Goal: Information Seeking & Learning: Learn about a topic

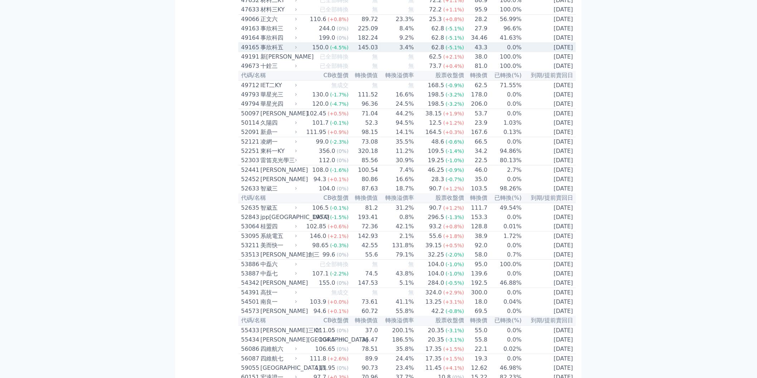
click at [492, 53] on td "0.0%" at bounding box center [505, 48] width 34 height 10
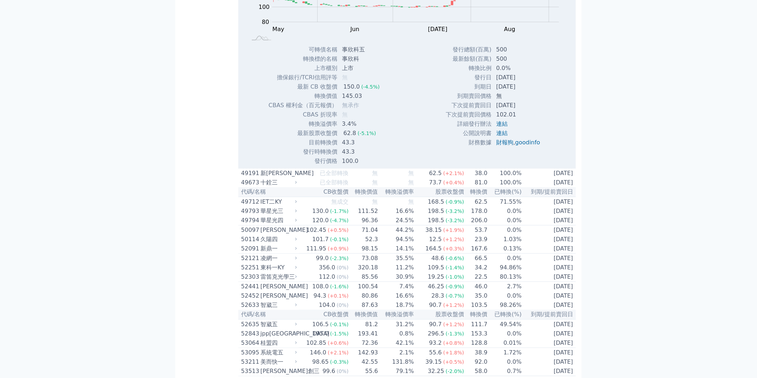
scroll to position [2316, 0]
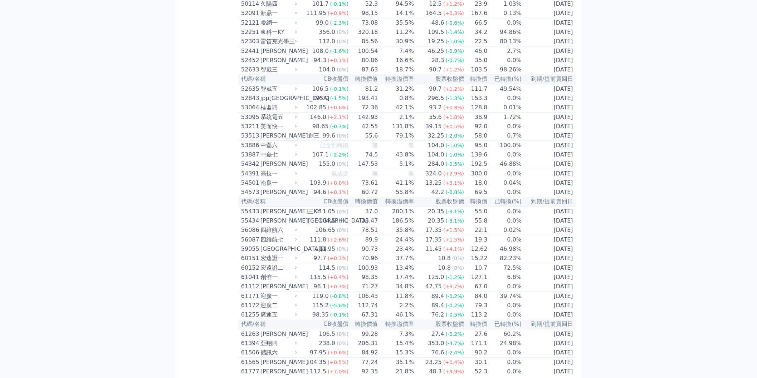
scroll to position [1649, 0]
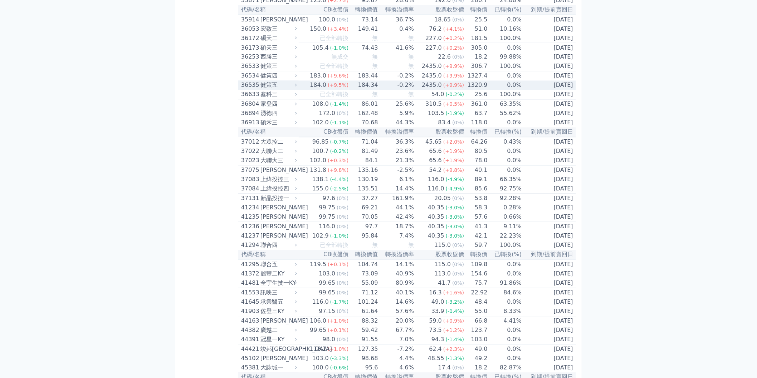
click at [483, 90] on td "1320.9" at bounding box center [475, 85] width 23 height 9
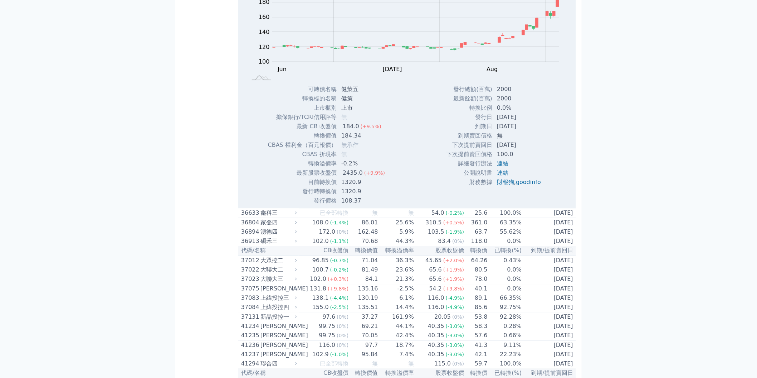
scroll to position [1768, 0]
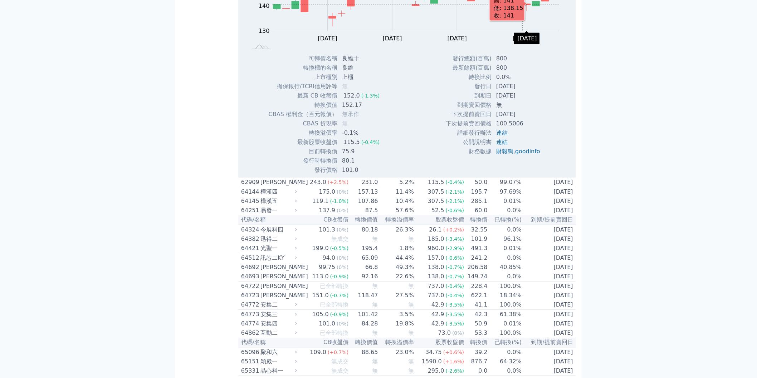
scroll to position [3299, 0]
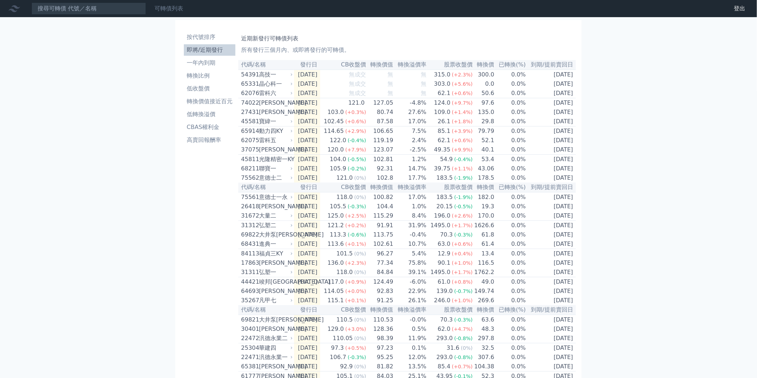
click at [156, 5] on link "可轉債列表" at bounding box center [168, 8] width 29 height 7
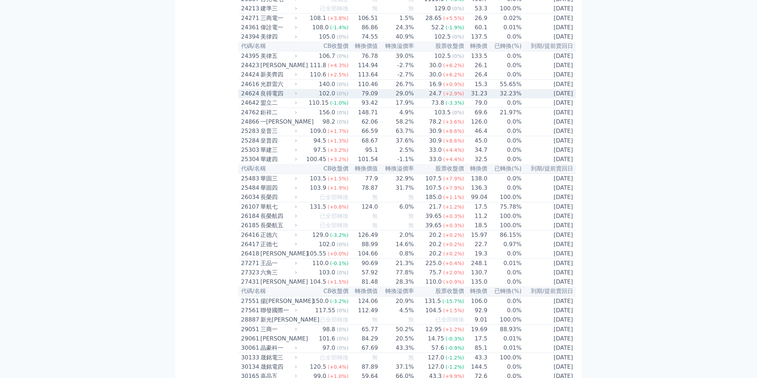
scroll to position [846, 0]
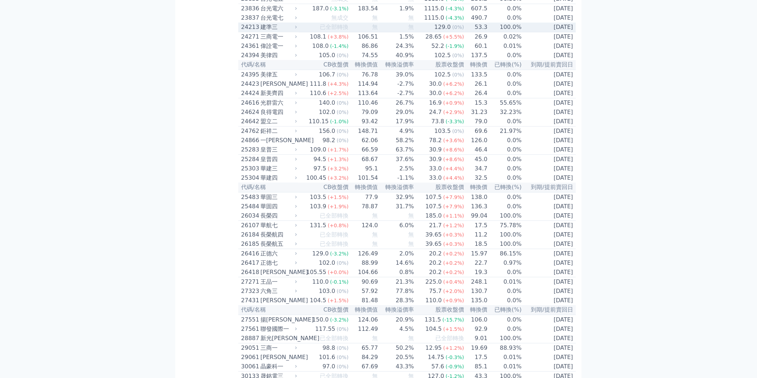
click at [460, 30] on span "(0%)" at bounding box center [458, 27] width 12 height 6
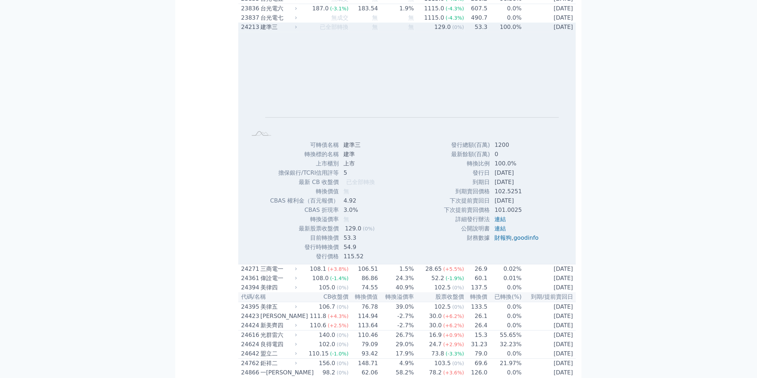
click at [477, 32] on td "53.3" at bounding box center [475, 27] width 23 height 9
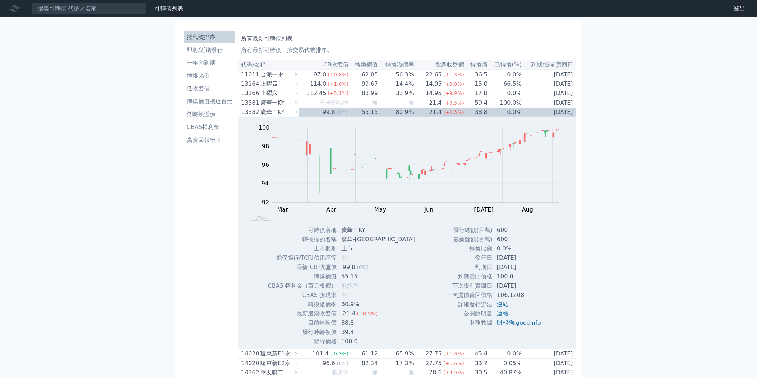
scroll to position [1841, 0]
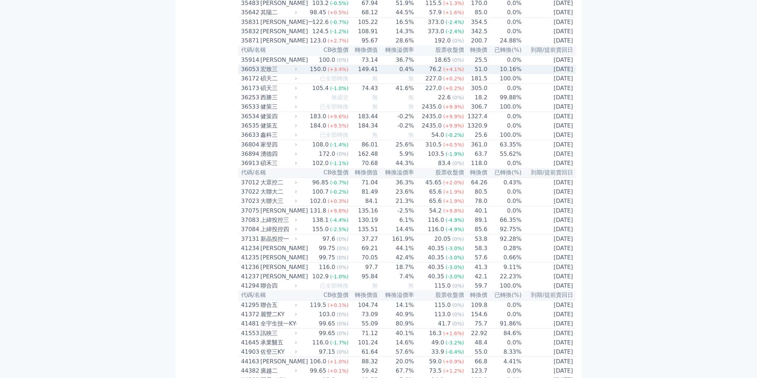
click at [476, 74] on td "51.0" at bounding box center [475, 69] width 23 height 9
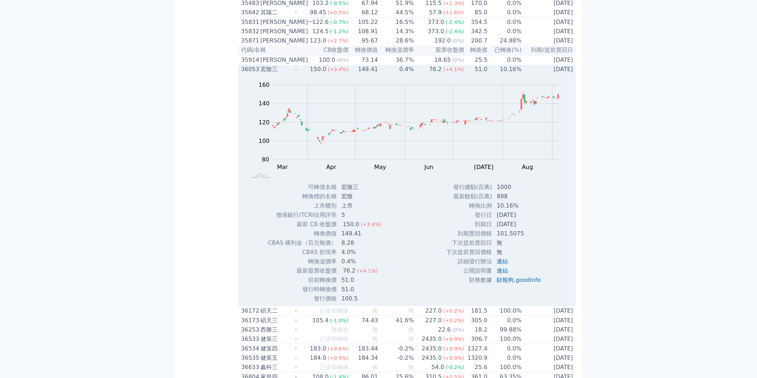
click at [477, 74] on td "51.0" at bounding box center [475, 69] width 23 height 9
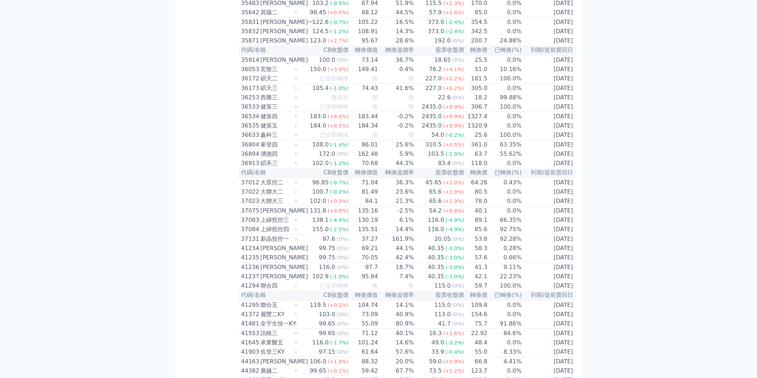
scroll to position [3037, 0]
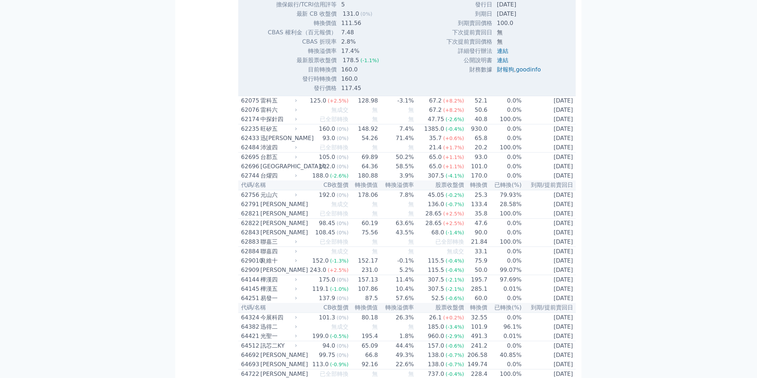
scroll to position [3156, 0]
